Goal: Find contact information: Find contact information

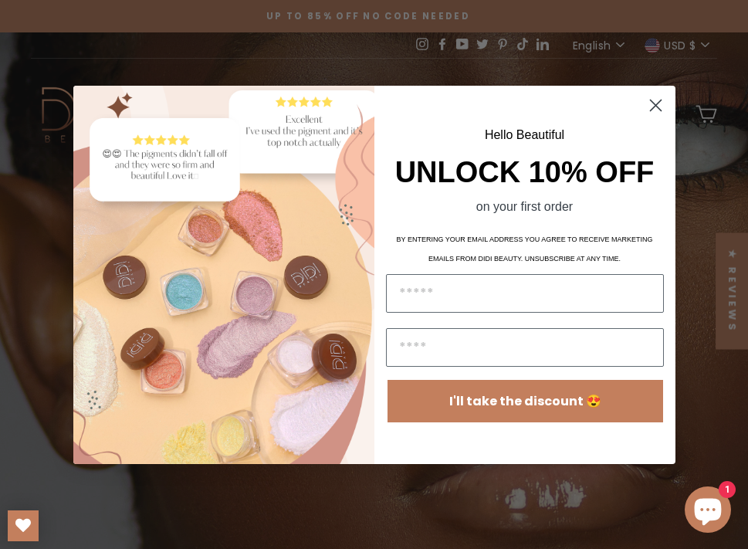
click at [650, 100] on icon "Close dialog" at bounding box center [655, 105] width 11 height 11
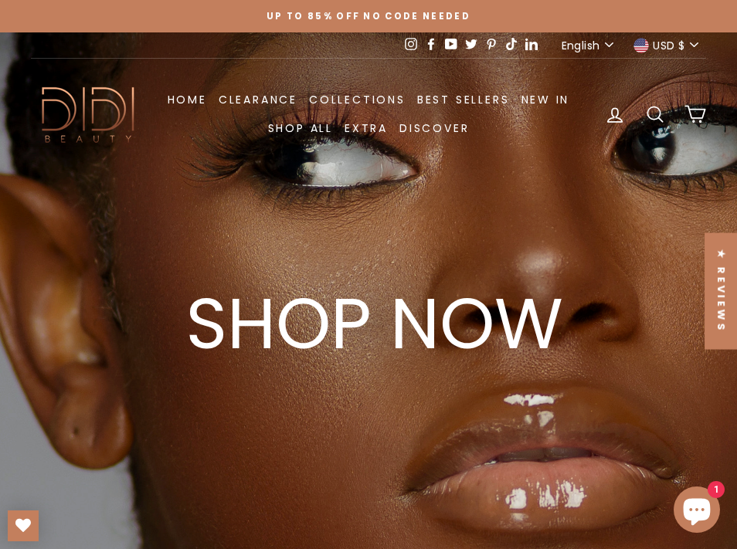
click at [63, 100] on img at bounding box center [89, 114] width 116 height 64
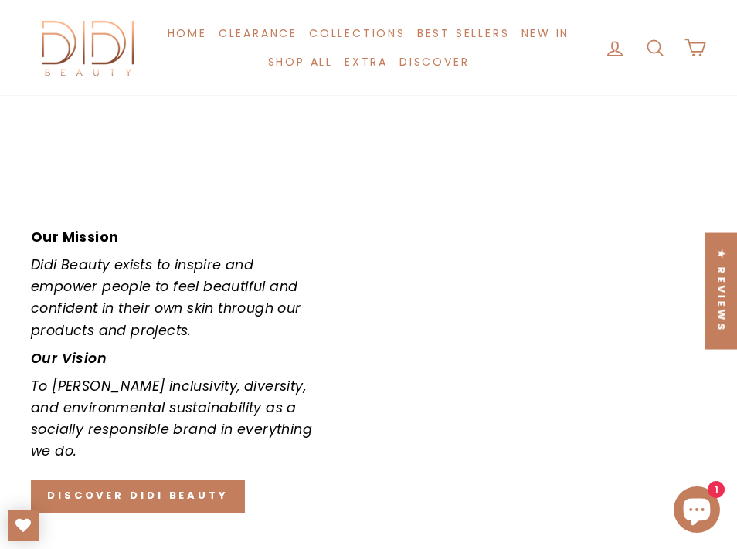
scroll to position [2953, 0]
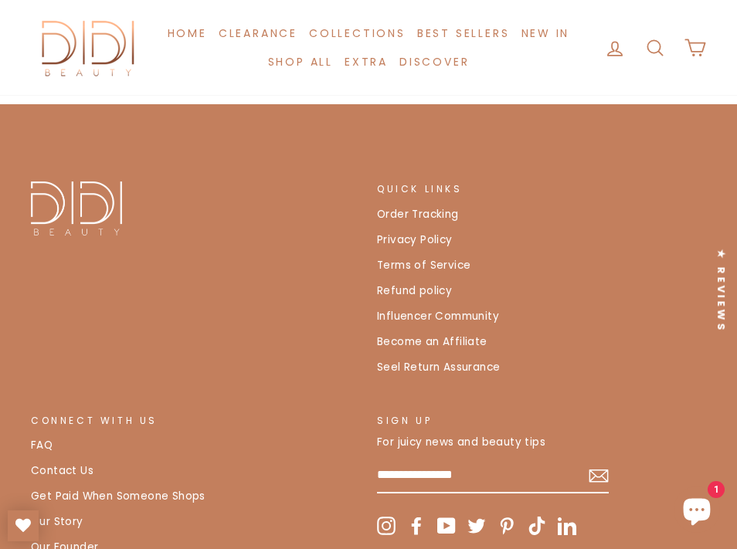
click at [98, 536] on link "Our Founder" at bounding box center [64, 547] width 67 height 23
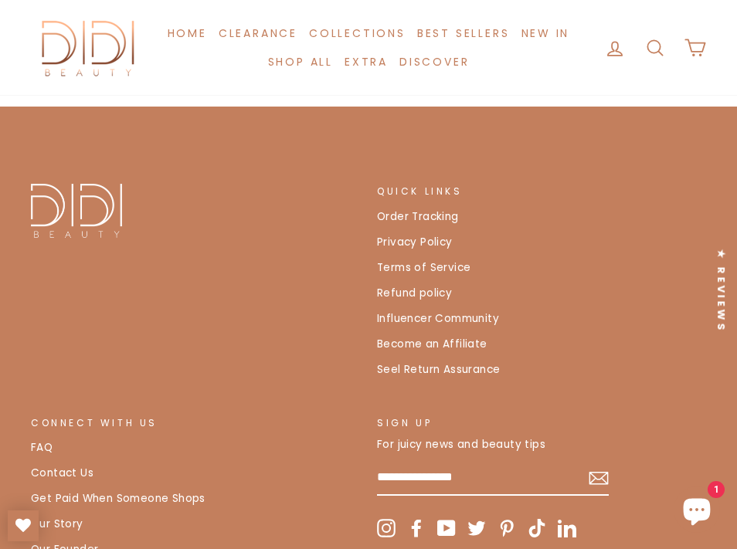
scroll to position [2953, 0]
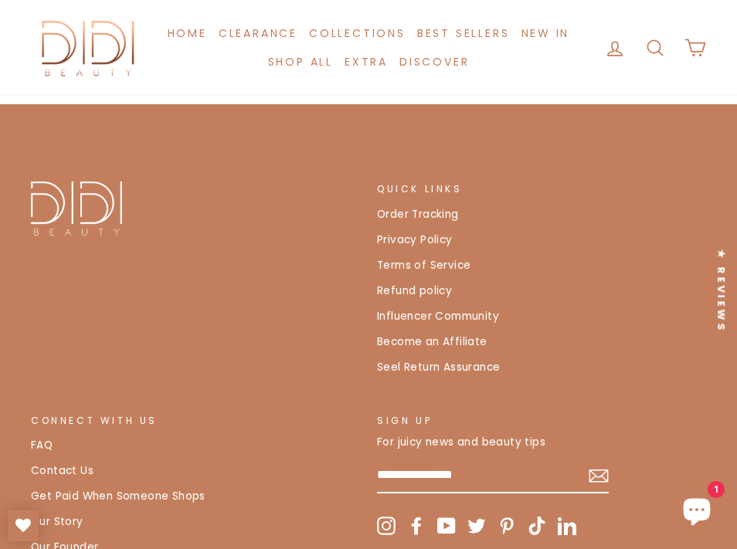
click at [98, 536] on link "Our Founder" at bounding box center [64, 547] width 67 height 23
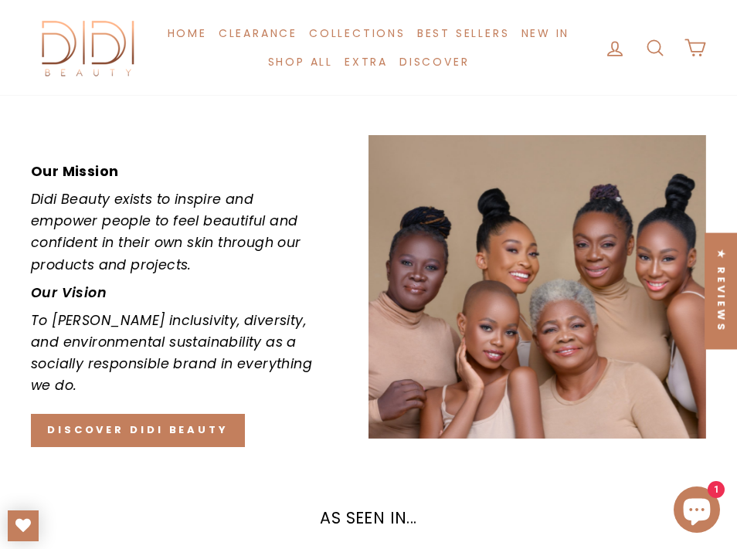
scroll to position [2953, 0]
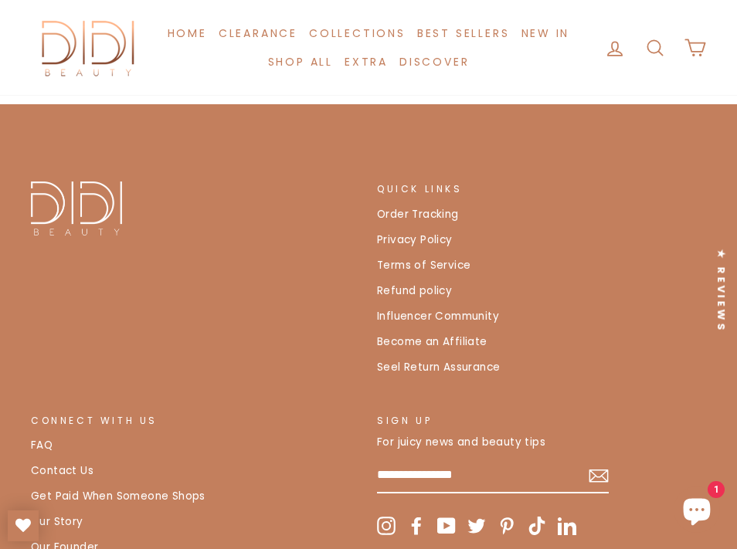
click at [93, 459] on link "Contact Us" at bounding box center [62, 470] width 63 height 23
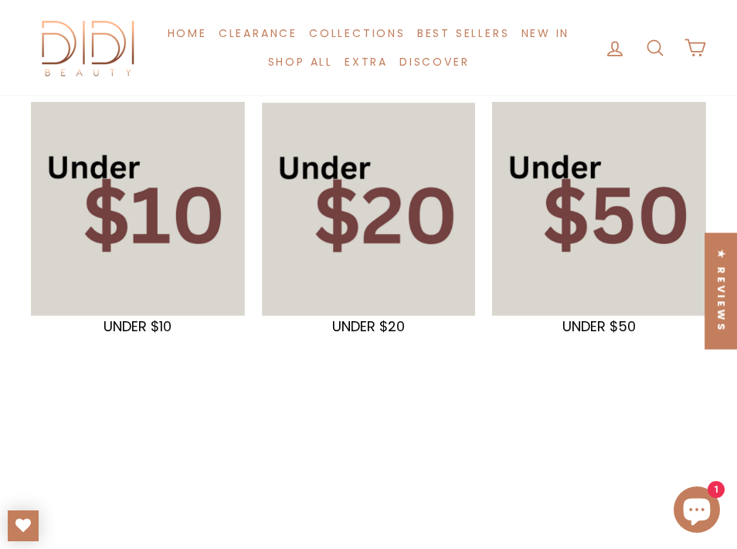
scroll to position [144, 0]
